Goal: Transaction & Acquisition: Purchase product/service

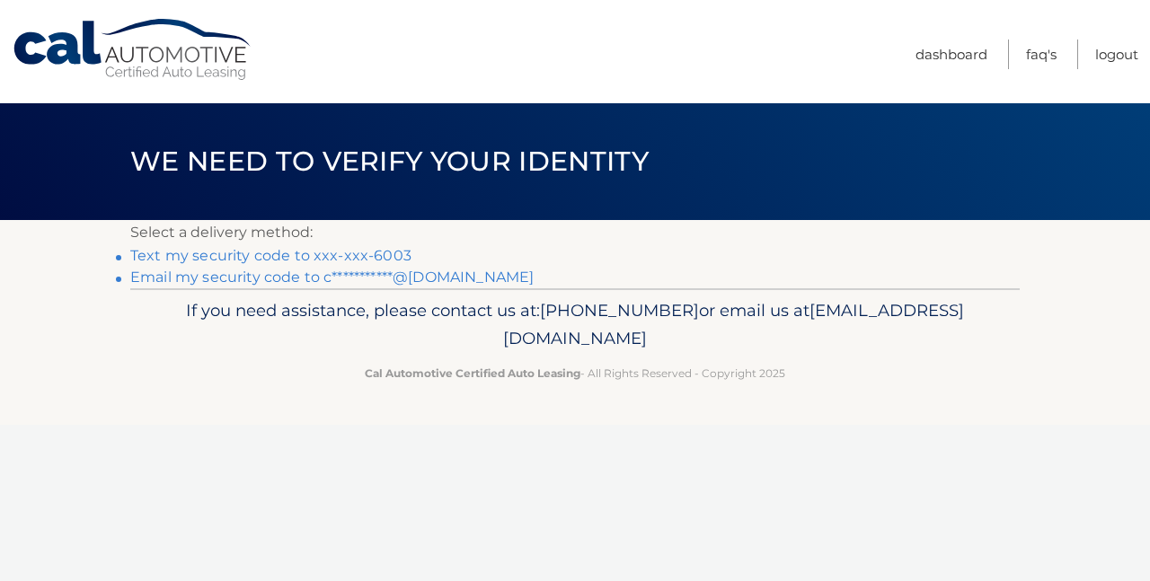
click at [243, 255] on link "Text my security code to xxx-xxx-6003" at bounding box center [270, 255] width 281 height 17
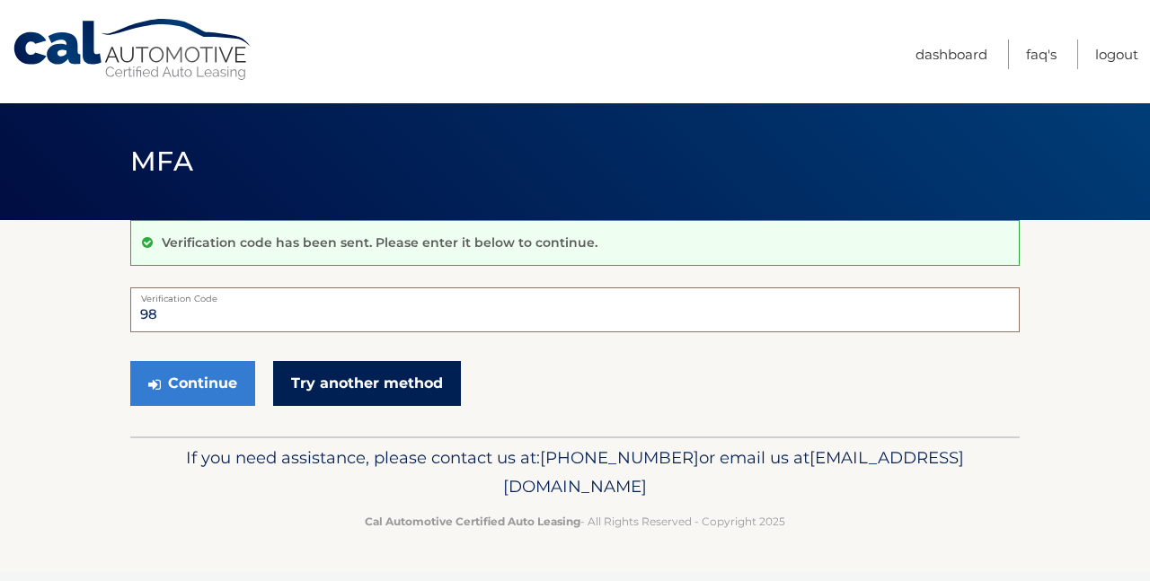
type input "9"
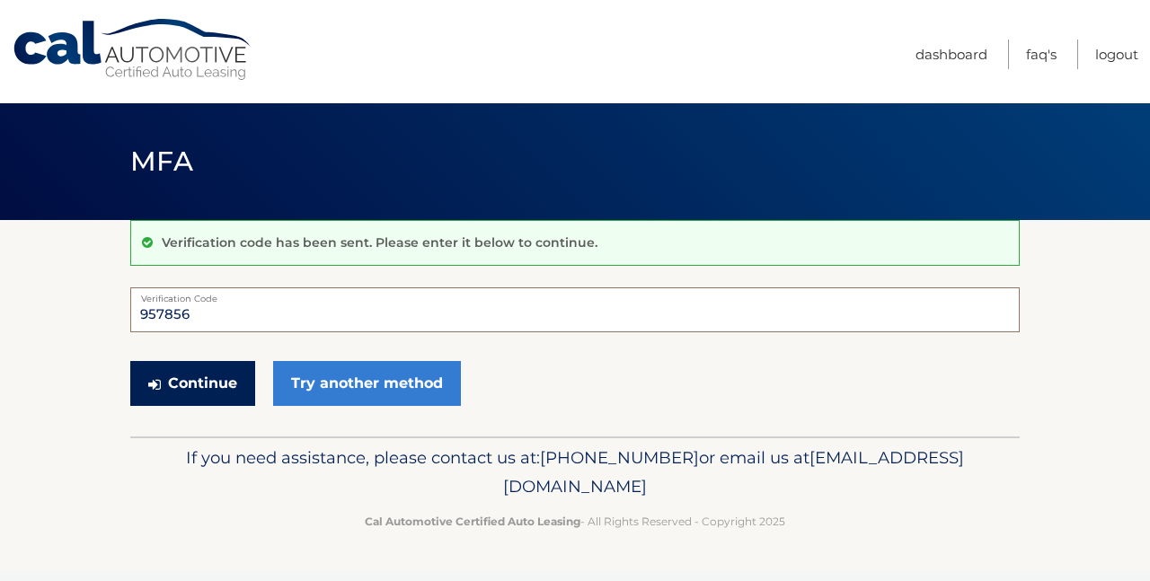
type input "957856"
click at [212, 394] on button "Continue" at bounding box center [192, 383] width 125 height 45
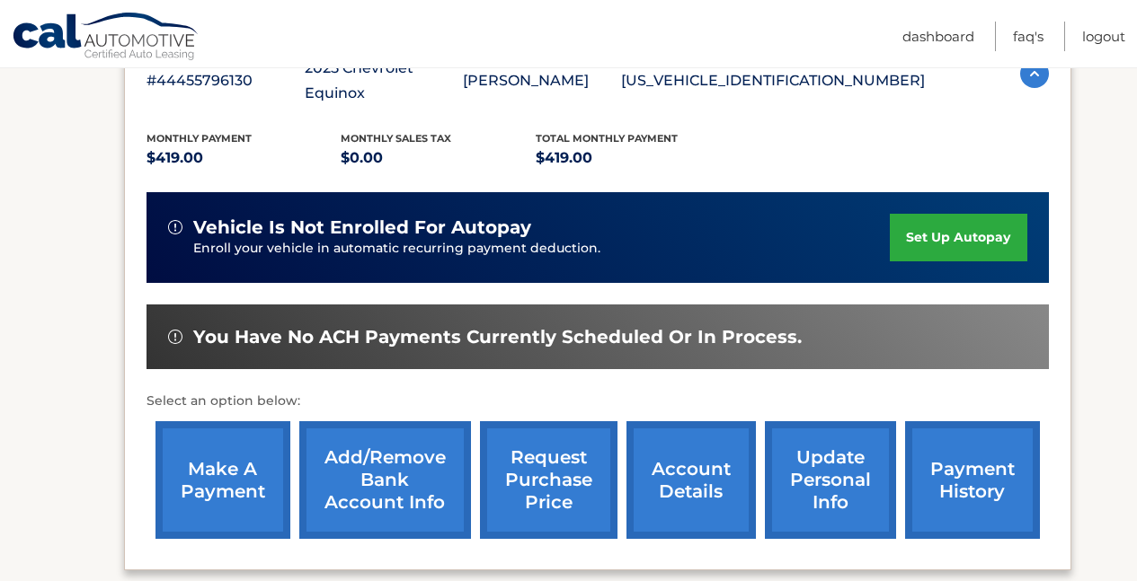
scroll to position [463, 0]
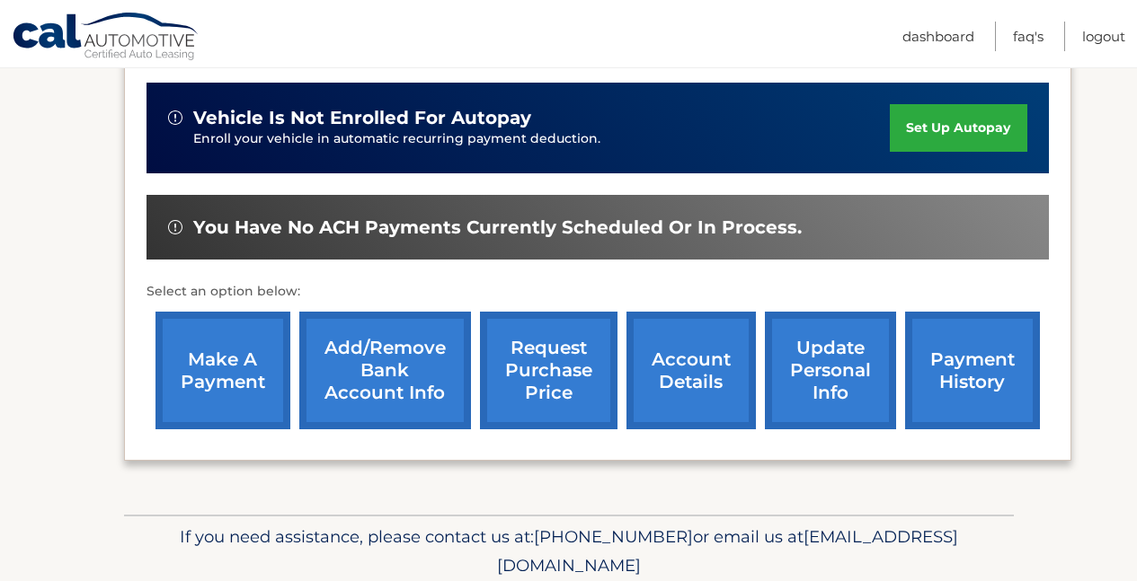
click at [239, 324] on link "make a payment" at bounding box center [222, 371] width 135 height 118
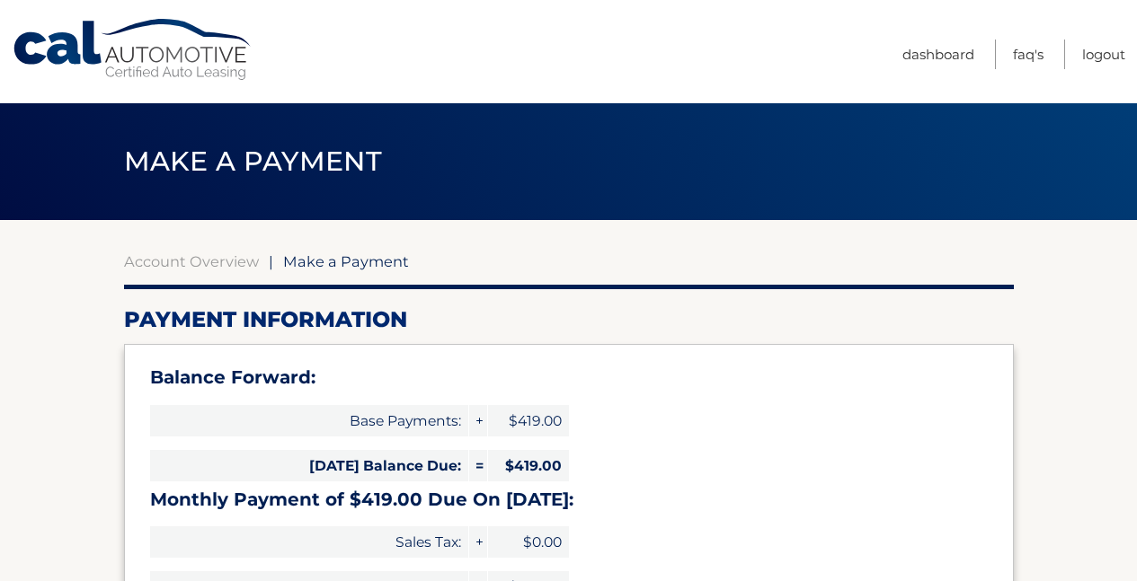
select select "NjhiODRjN2MtZDQ0ZS00NDFlLWFhNzktMmU3ZDQ3MTJjYzVj"
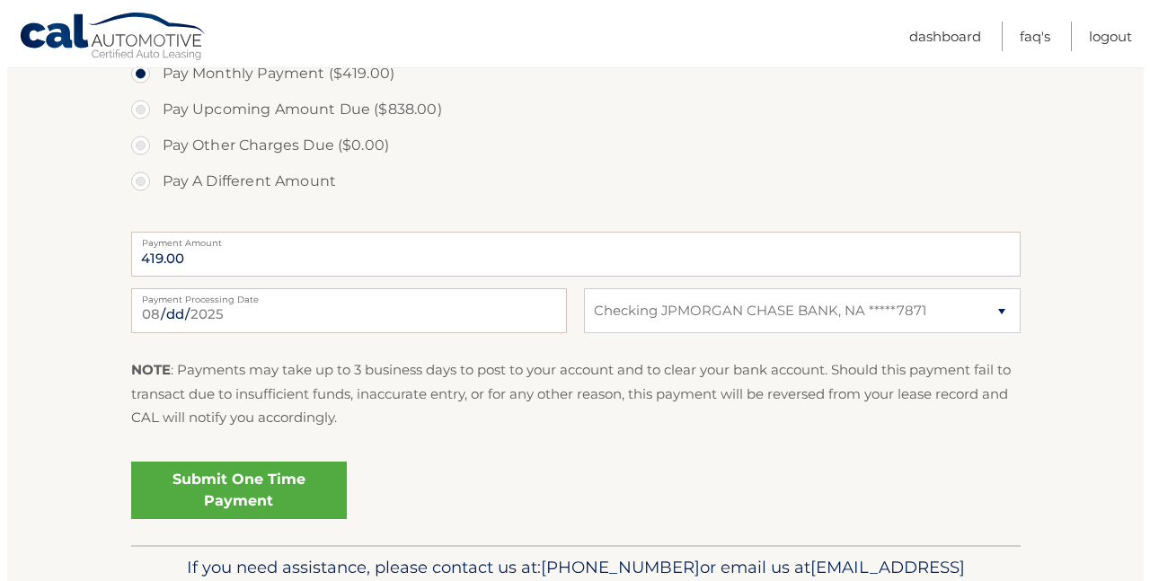
scroll to position [663, 0]
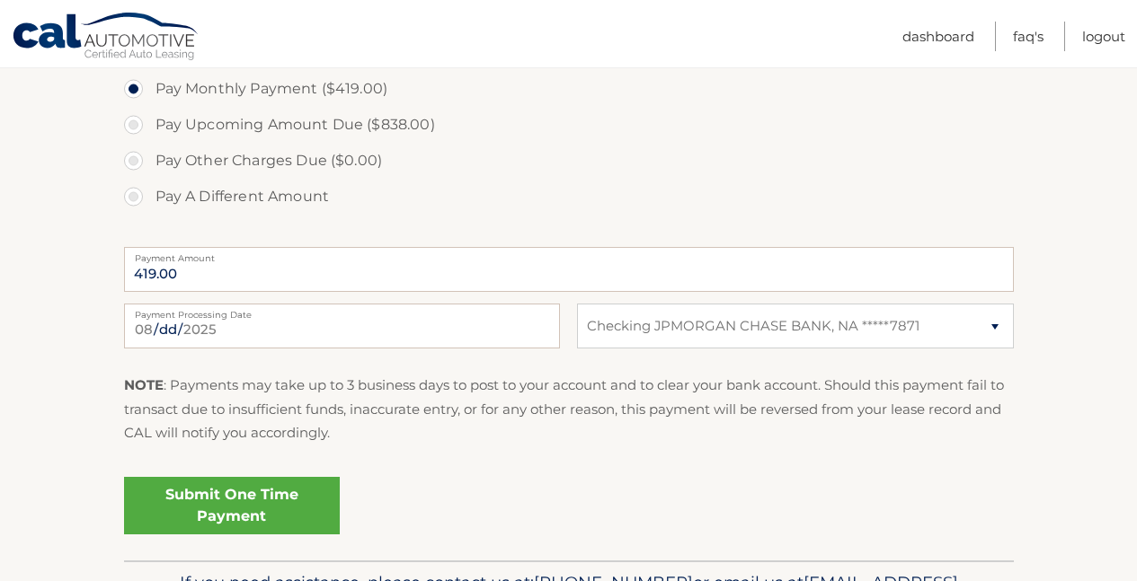
click at [208, 500] on link "Submit One Time Payment" at bounding box center [232, 506] width 216 height 58
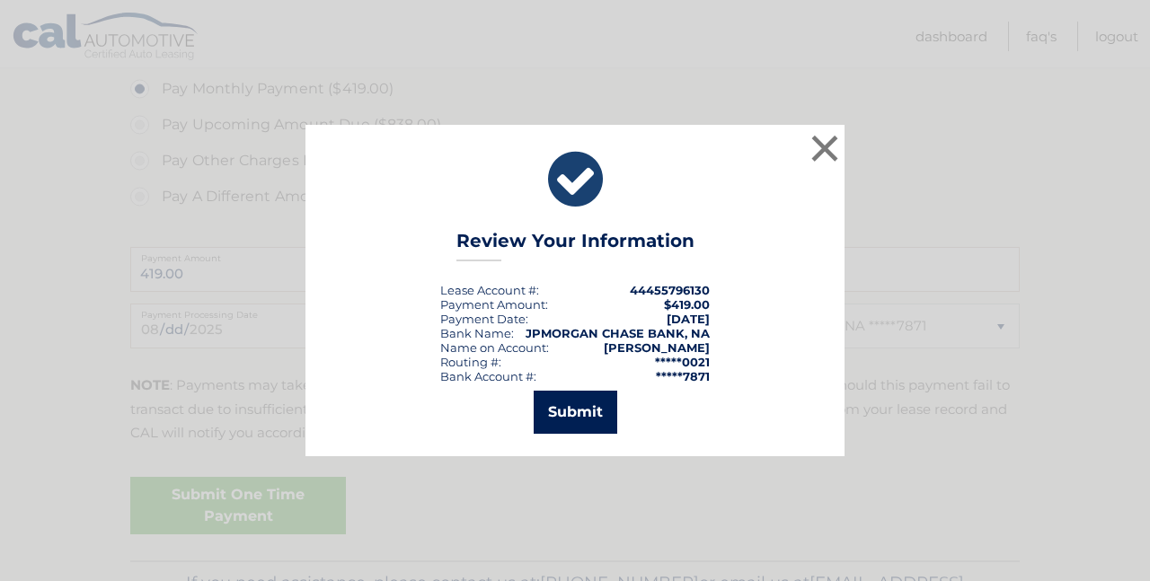
click at [573, 416] on button "Submit" at bounding box center [576, 412] width 84 height 43
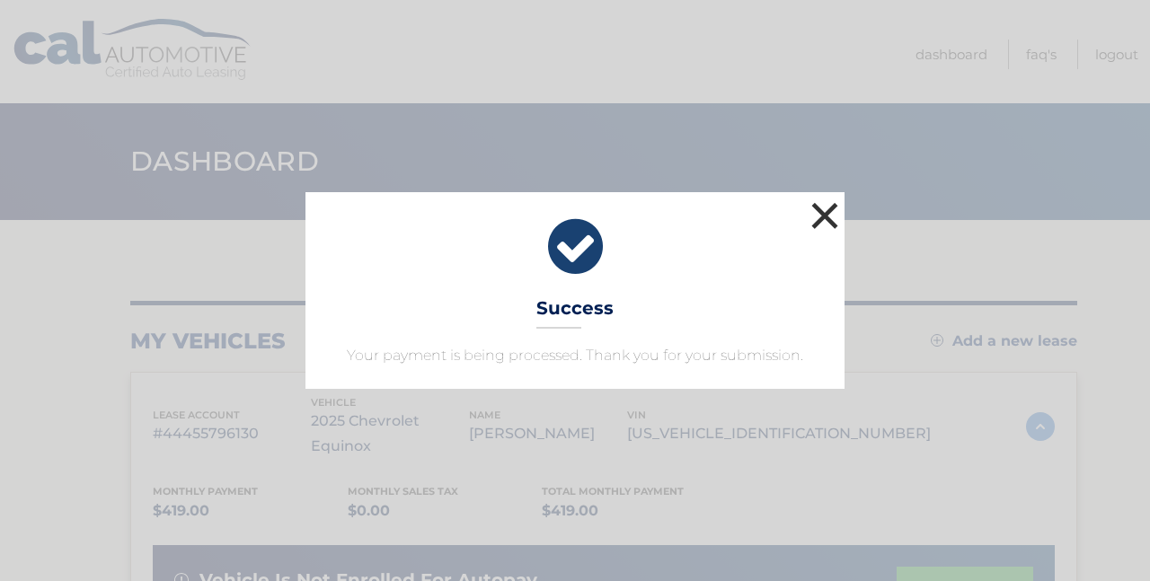
click at [833, 214] on button "×" at bounding box center [825, 216] width 36 height 36
